Goal: Check status: Check status

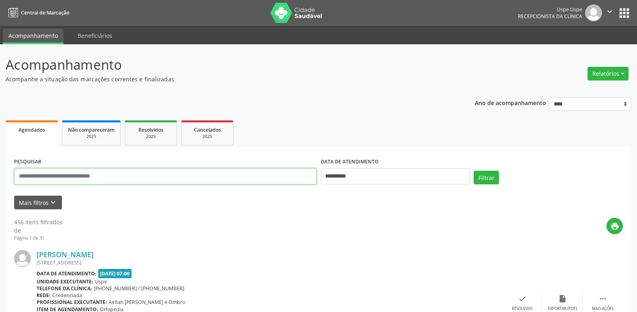
click at [153, 181] on input "text" at bounding box center [165, 176] width 303 height 16
type input "**********"
click at [474, 171] on button "Filtrar" at bounding box center [486, 178] width 25 height 14
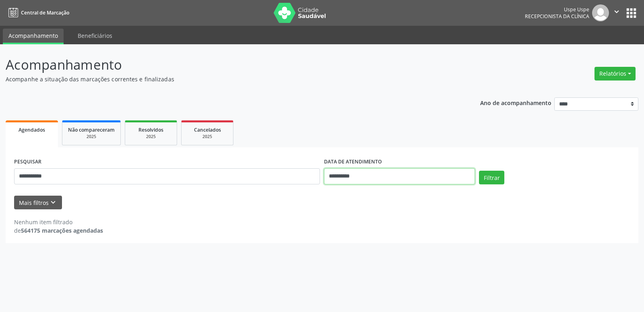
click at [379, 174] on input "**********" at bounding box center [399, 176] width 151 height 16
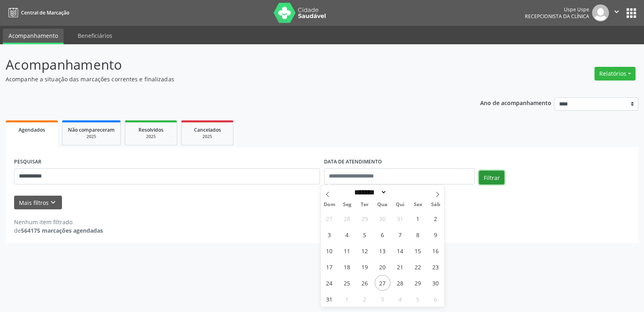
click at [490, 176] on button "Filtrar" at bounding box center [491, 178] width 25 height 14
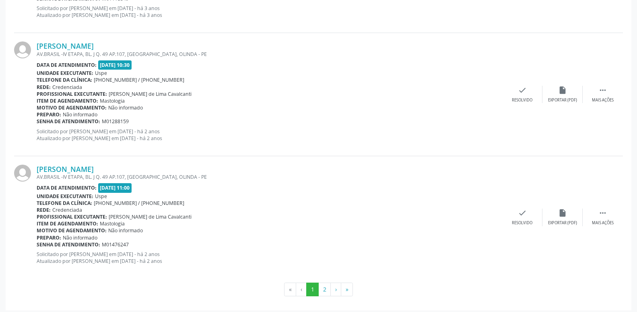
scroll to position [1811, 0]
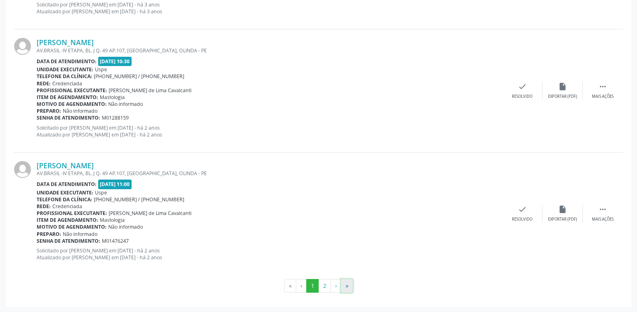
click at [349, 285] on button "»" at bounding box center [347, 286] width 12 height 14
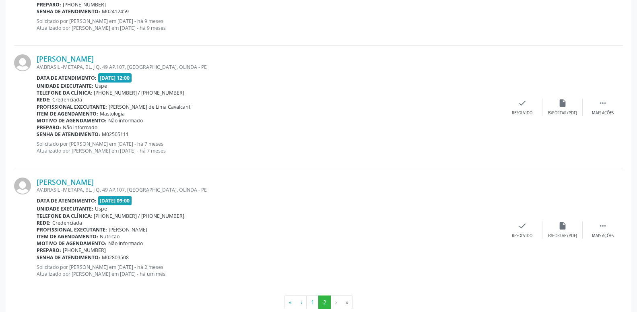
scroll to position [827, 0]
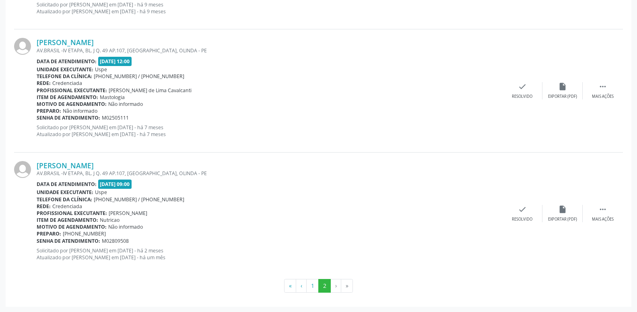
click at [348, 285] on li "»" at bounding box center [347, 286] width 12 height 14
click at [347, 285] on li "»" at bounding box center [347, 286] width 12 height 14
click at [346, 285] on li "»" at bounding box center [347, 286] width 12 height 14
click at [338, 285] on li "›" at bounding box center [336, 286] width 10 height 14
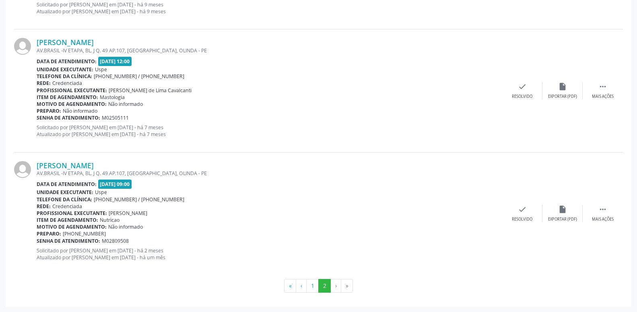
click at [335, 285] on li "›" at bounding box center [336, 286] width 10 height 14
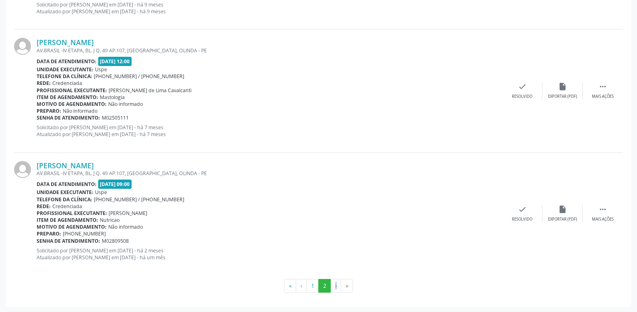
click at [335, 285] on li "›" at bounding box center [336, 286] width 10 height 14
click at [335, 287] on li "›" at bounding box center [336, 286] width 10 height 14
click at [335, 286] on li "›" at bounding box center [336, 286] width 10 height 14
click at [345, 285] on li "»" at bounding box center [347, 286] width 12 height 14
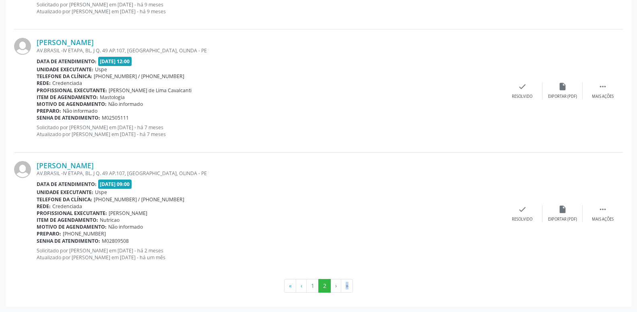
click at [345, 285] on li "»" at bounding box center [347, 286] width 12 height 14
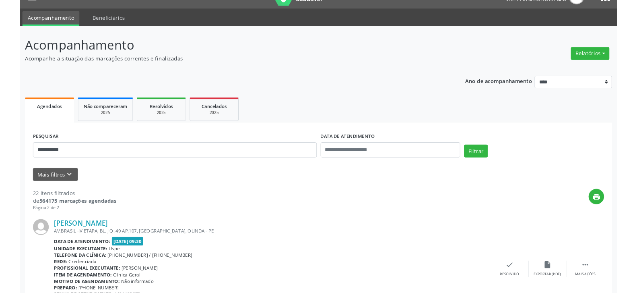
scroll to position [8, 0]
